Goal: Task Accomplishment & Management: Manage account settings

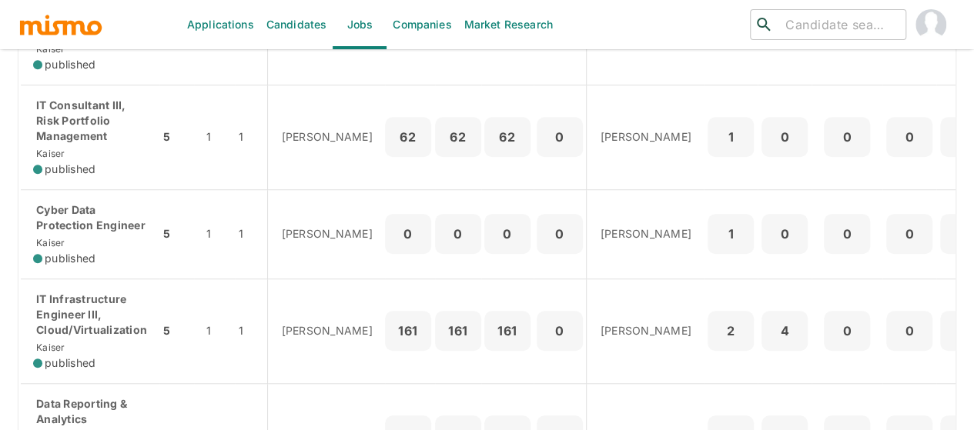
scroll to position [539, 0]
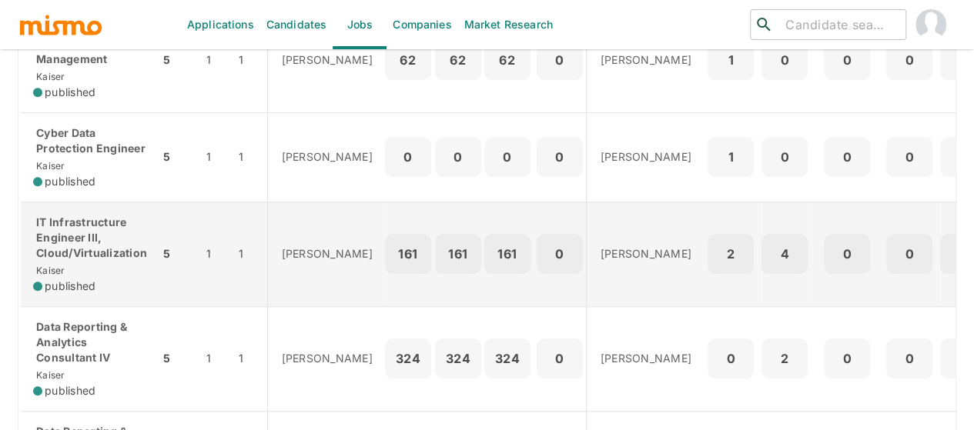
click at [74, 243] on p "IT Infrastructure Engineer III, Cloud/Virtualization" at bounding box center [90, 238] width 114 height 46
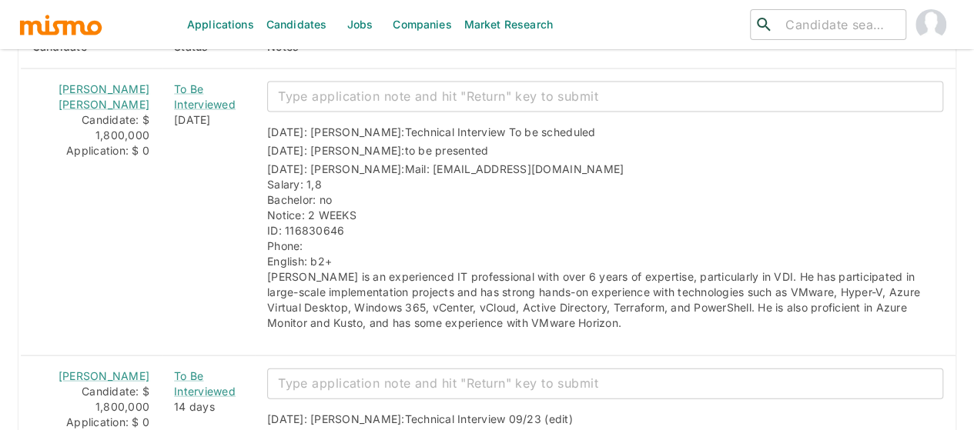
scroll to position [1463, 0]
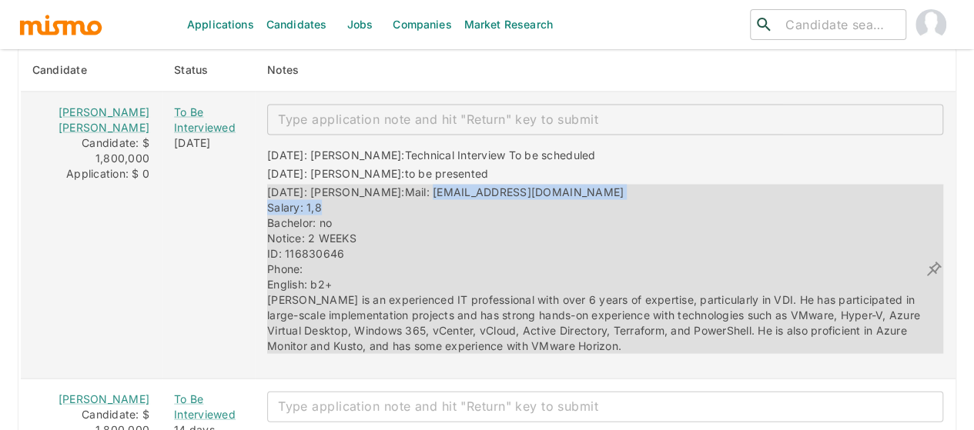
drag, startPoint x: 579, startPoint y: 176, endPoint x: 383, endPoint y: 169, distance: 195.7
click at [383, 185] on div "[DATE]: [PERSON_NAME]: Mail: [EMAIL_ADDRESS][DOMAIN_NAME] Salary: 1,8 Bachelor:…" at bounding box center [596, 269] width 658 height 169
click at [383, 186] on span "Mail: [EMAIL_ADDRESS][DOMAIN_NAME] Salary: 1,8 Bachelor: no Notice: 2 WEEKS ID:…" at bounding box center [595, 269] width 656 height 167
drag, startPoint x: 382, startPoint y: 169, endPoint x: 557, endPoint y: 173, distance: 174.9
click at [557, 186] on span "Mail: [EMAIL_ADDRESS][DOMAIN_NAME] Salary: 1,8 Bachelor: no Notice: 2 WEEKS ID:…" at bounding box center [595, 269] width 656 height 167
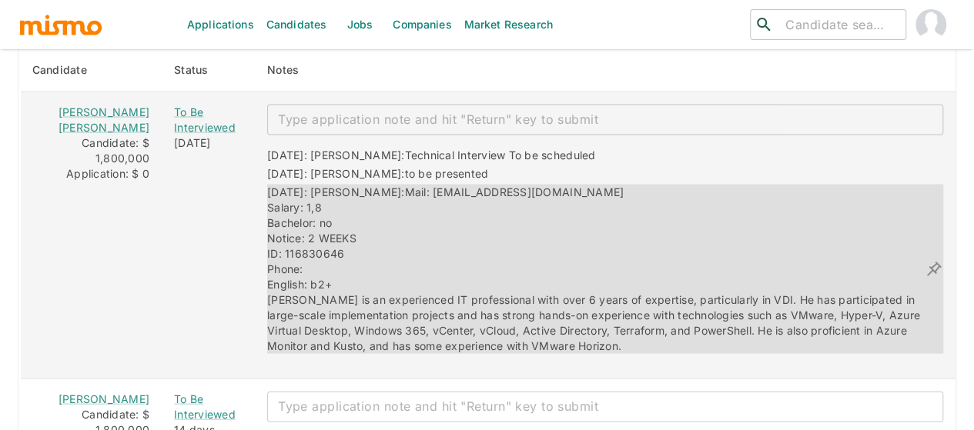
copy span "[EMAIL_ADDRESS][DOMAIN_NAME]"
